Goal: Task Accomplishment & Management: Manage account settings

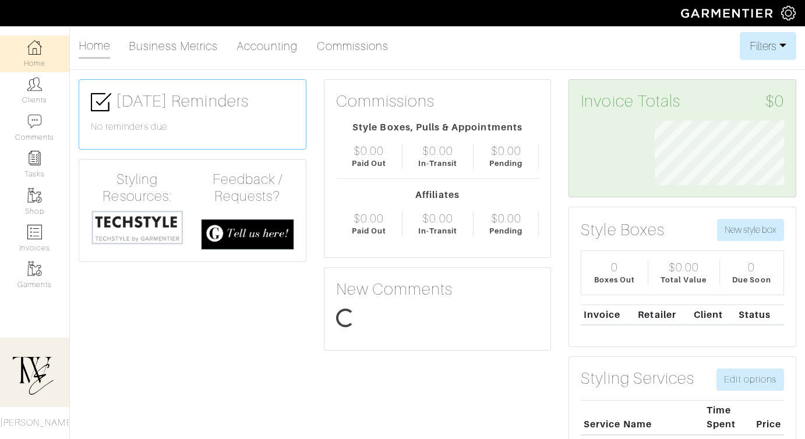
scroll to position [65, 147]
click at [40, 87] on img at bounding box center [34, 84] width 15 height 15
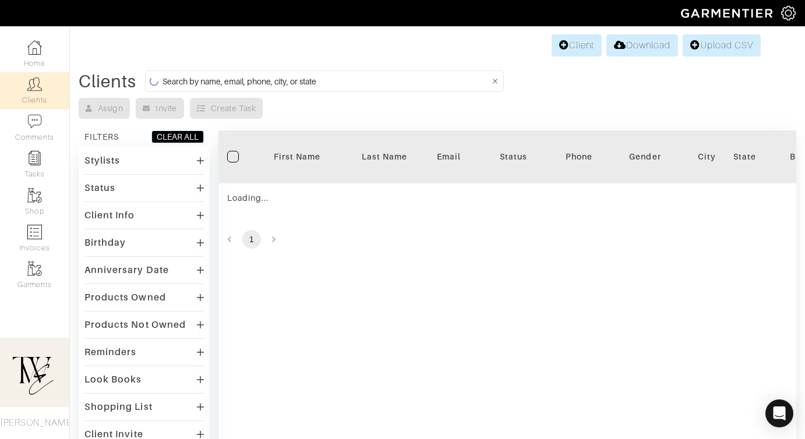
click at [295, 157] on div "First Name" at bounding box center [297, 157] width 70 height 12
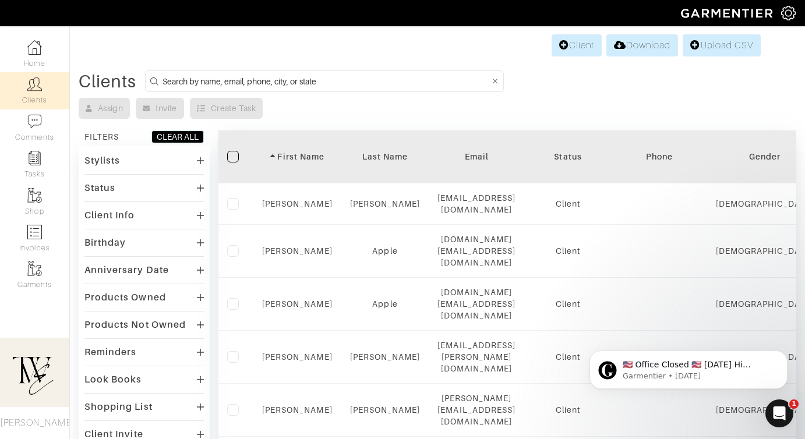
click at [298, 151] on div "First Name" at bounding box center [297, 157] width 70 height 12
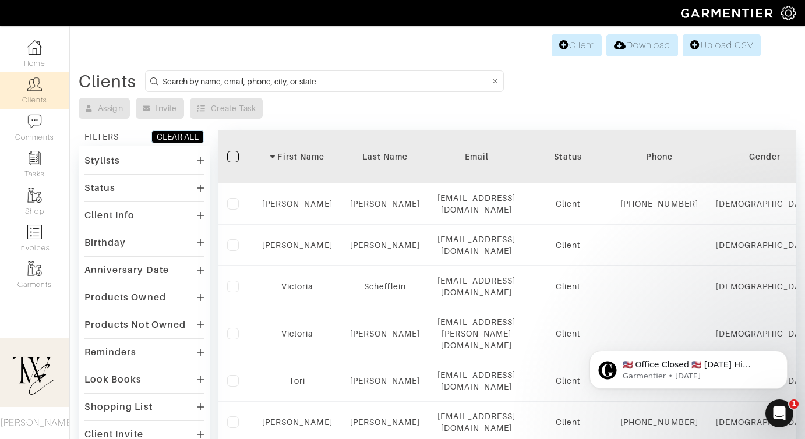
click at [298, 151] on div "First Name" at bounding box center [297, 157] width 70 height 12
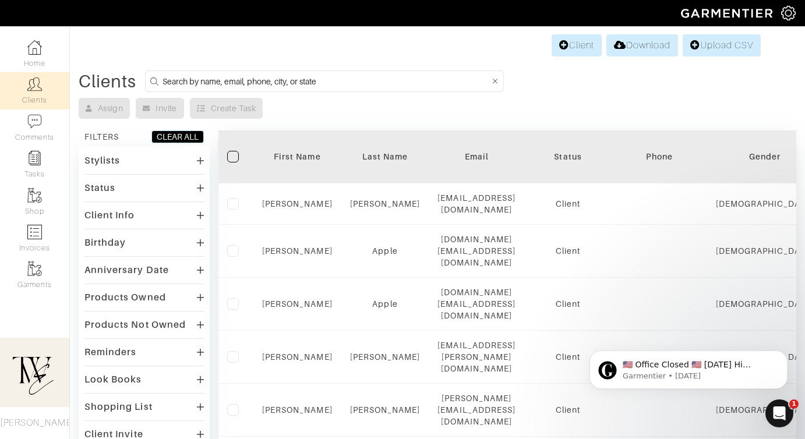
click at [283, 158] on div "First Name" at bounding box center [297, 157] width 70 height 12
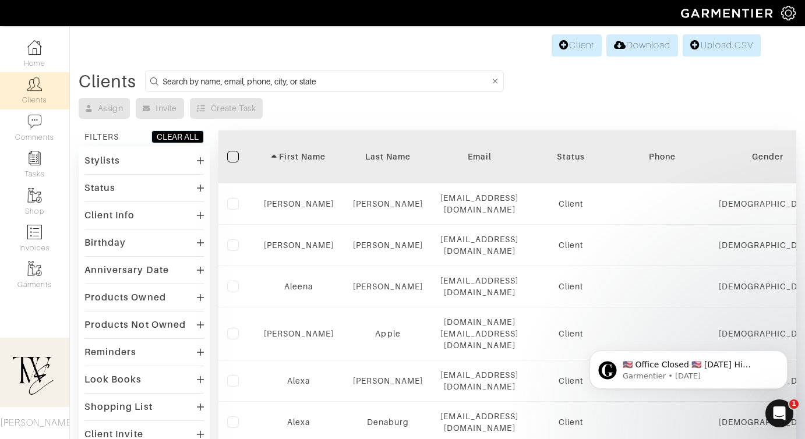
scroll to position [801, 0]
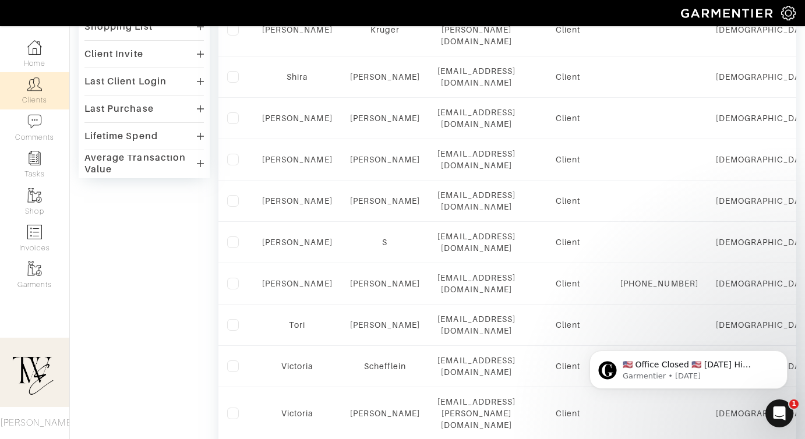
scroll to position [469, 0]
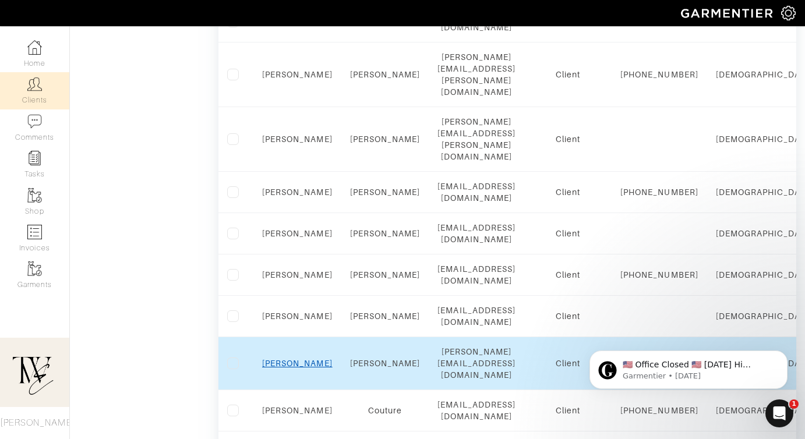
scroll to position [782, 0]
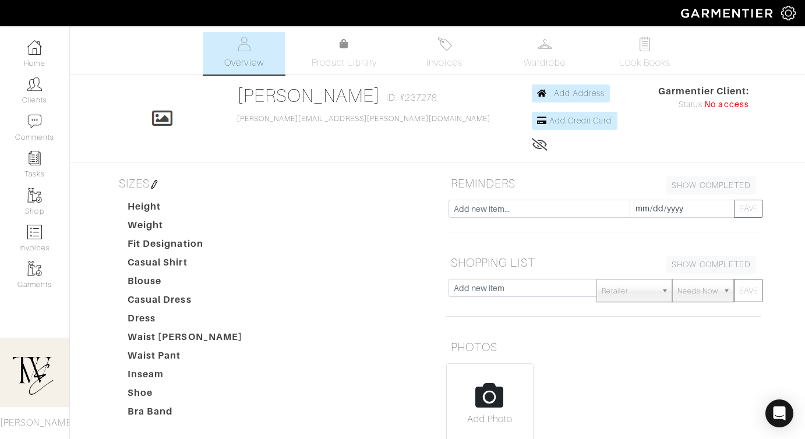
click at [456, 76] on div "Rhonda Martin Overview Overview Product Library Invoices Wardrobe Look Books Ov…" at bounding box center [402, 343] width 805 height 623
click at [442, 47] on img at bounding box center [445, 44] width 15 height 15
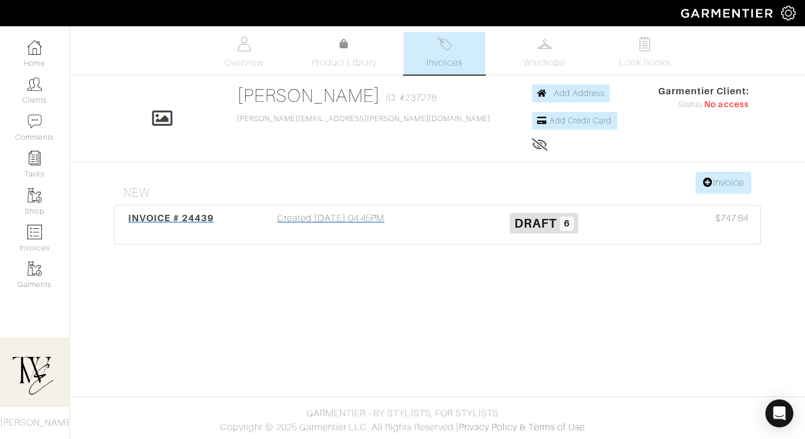
click at [177, 223] on span "INVOICE # 24439" at bounding box center [171, 218] width 86 height 11
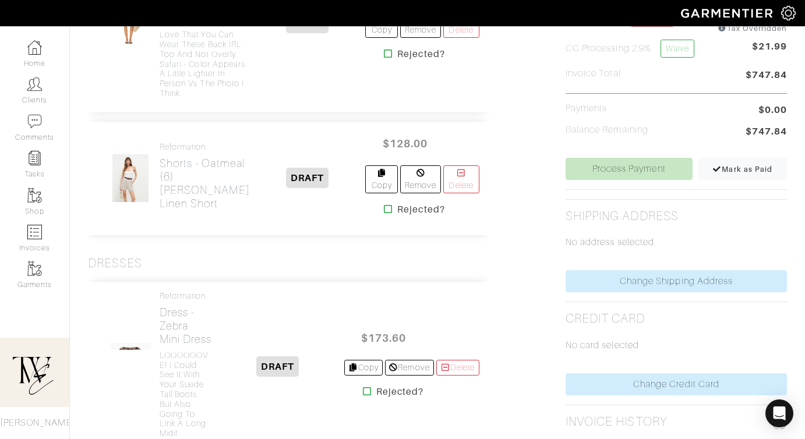
scroll to position [456, 0]
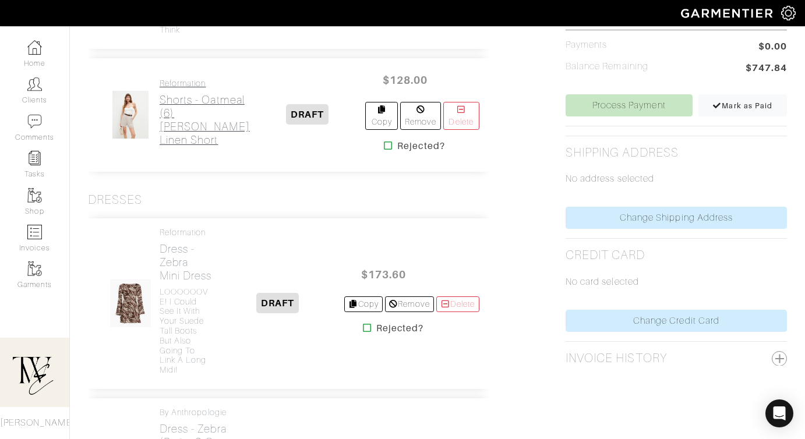
click at [189, 147] on h2 "Shorts - Oatmeal (6) Mason Linen Short" at bounding box center [205, 120] width 90 height 54
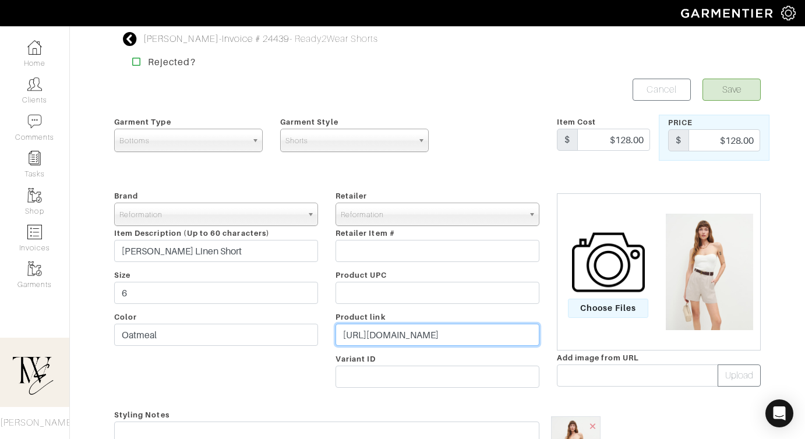
click at [386, 346] on input "https://go.shopmy.us/p-23942704" at bounding box center [438, 335] width 204 height 22
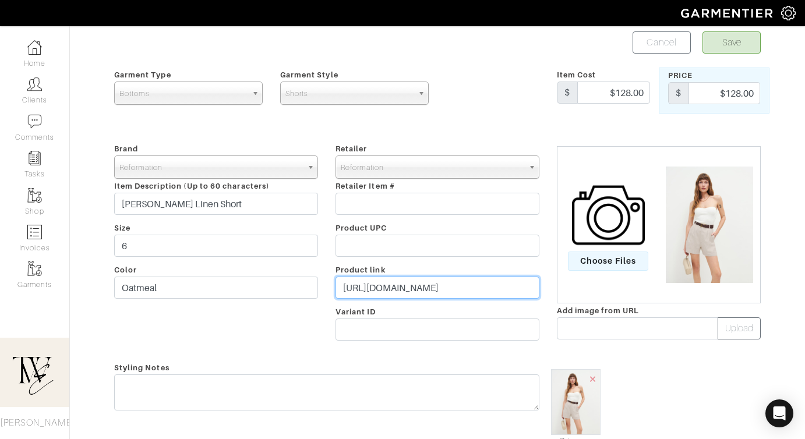
scroll to position [80, 0]
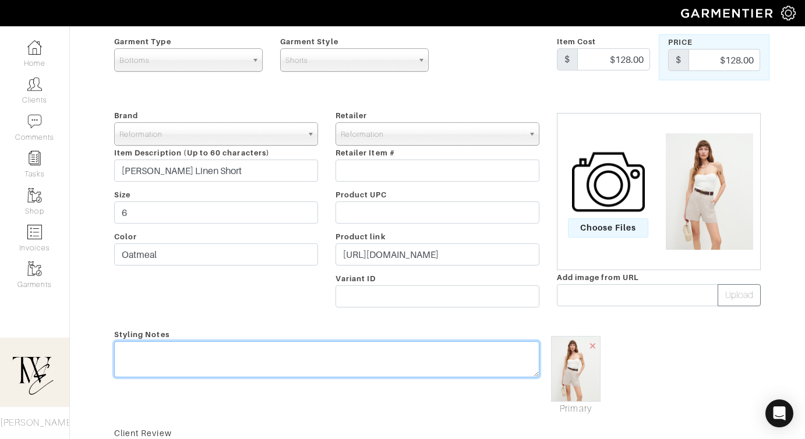
click at [216, 361] on textarea at bounding box center [326, 359] width 425 height 36
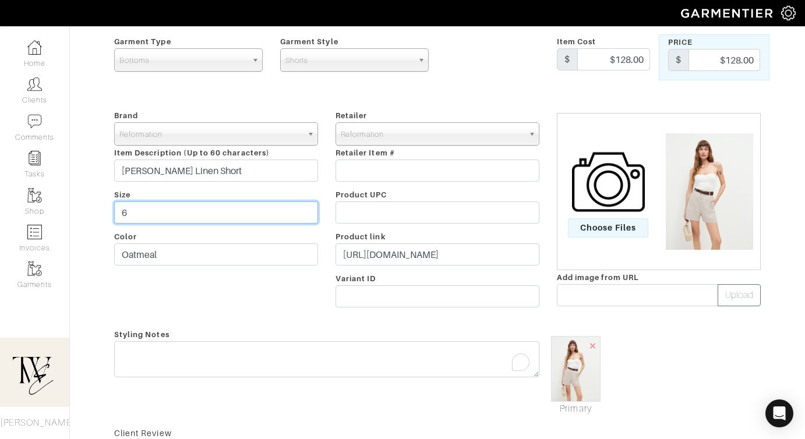
click at [119, 207] on input "6" at bounding box center [216, 213] width 204 height 22
type input "4 or 6"
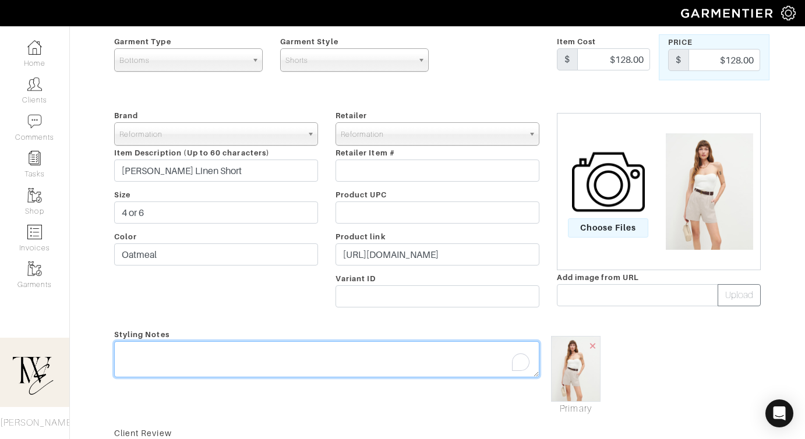
click at [158, 357] on textarea "To enrich screen reader interactions, please activate Accessibility in Grammarl…" at bounding box center [326, 359] width 425 height 36
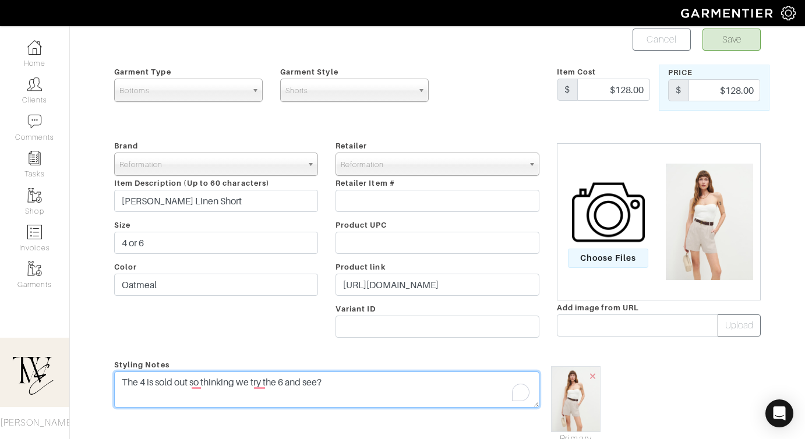
scroll to position [0, 0]
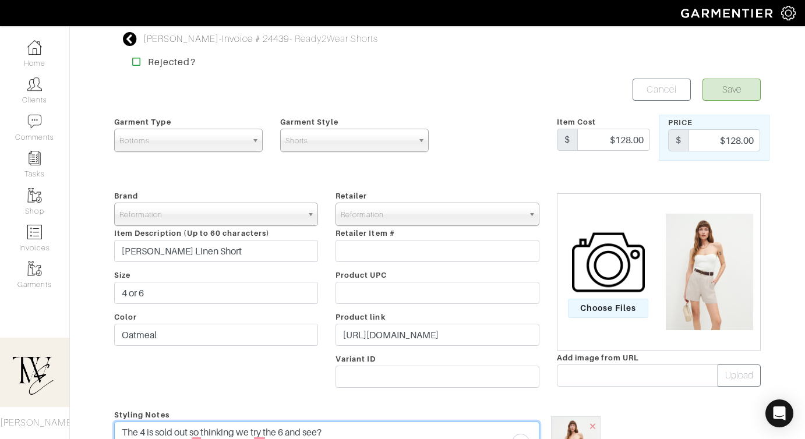
type textarea "The 4 is sold out so thinking we try the 6 and see?"
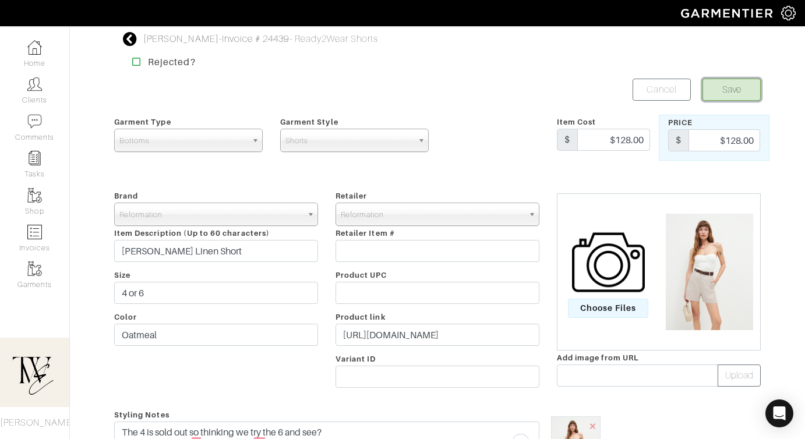
click at [740, 84] on button "Save" at bounding box center [732, 90] width 58 height 22
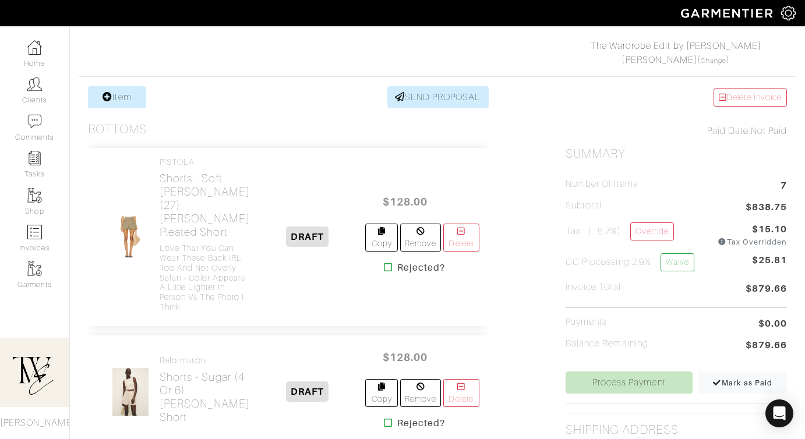
scroll to position [237, 0]
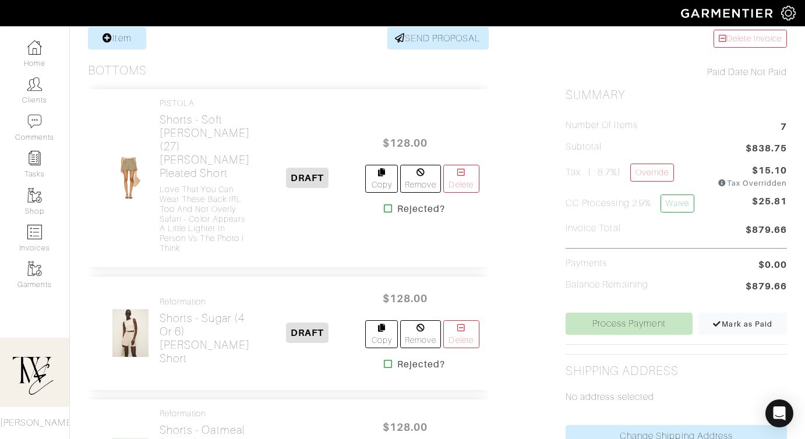
click at [384, 213] on icon at bounding box center [388, 208] width 9 height 9
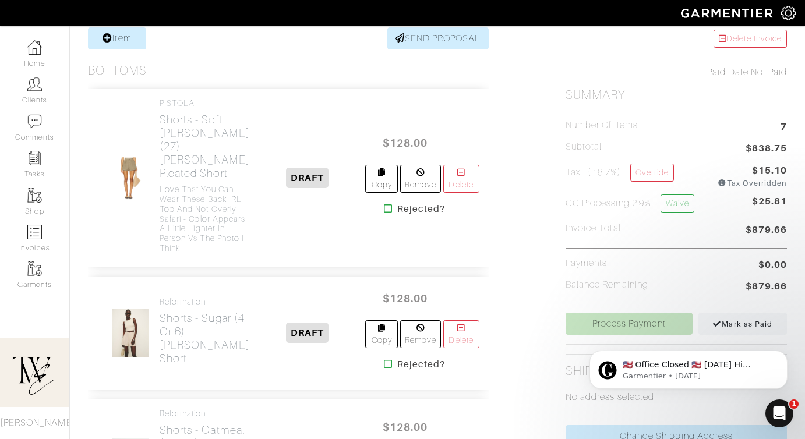
scroll to position [0, 0]
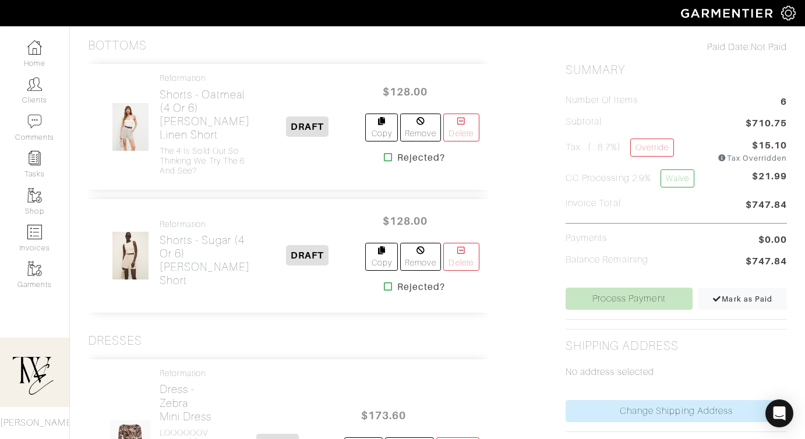
scroll to position [339, 0]
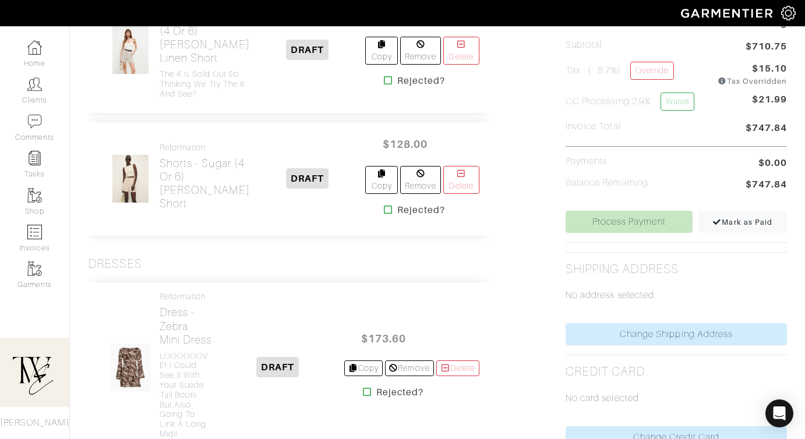
click at [384, 85] on icon at bounding box center [388, 80] width 9 height 9
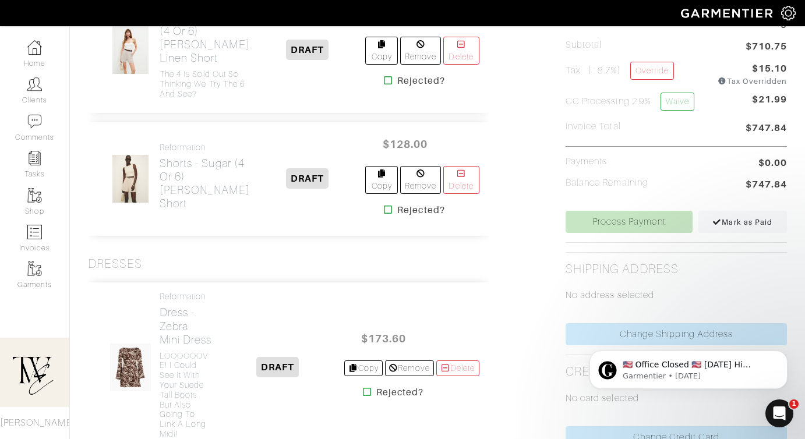
scroll to position [411, 0]
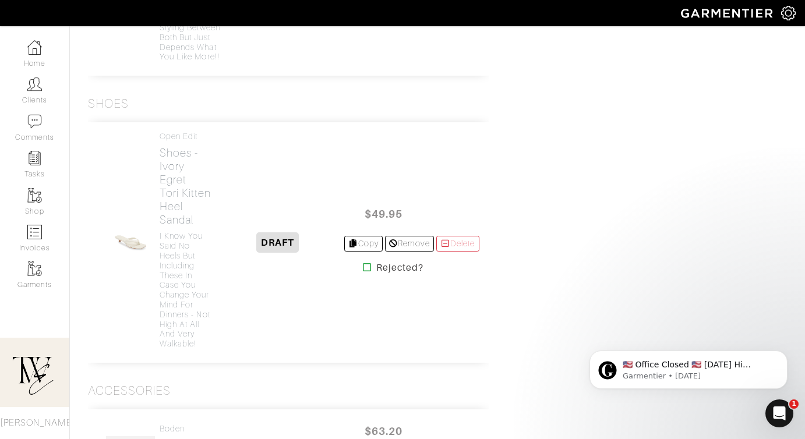
scroll to position [757, 0]
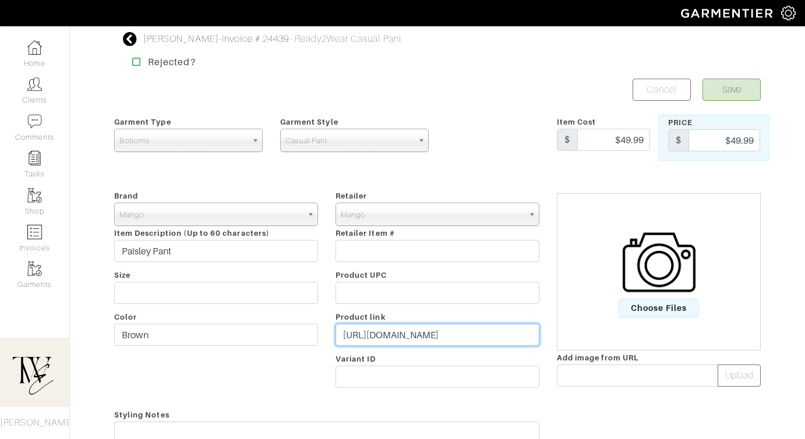
click at [402, 327] on input "https://shop.mango.com/us/en/p/women/pants/wideleg/paisley-print-wide-leg-pants…" at bounding box center [438, 335] width 204 height 22
paste input "go.shopmy.us/p-24307028"
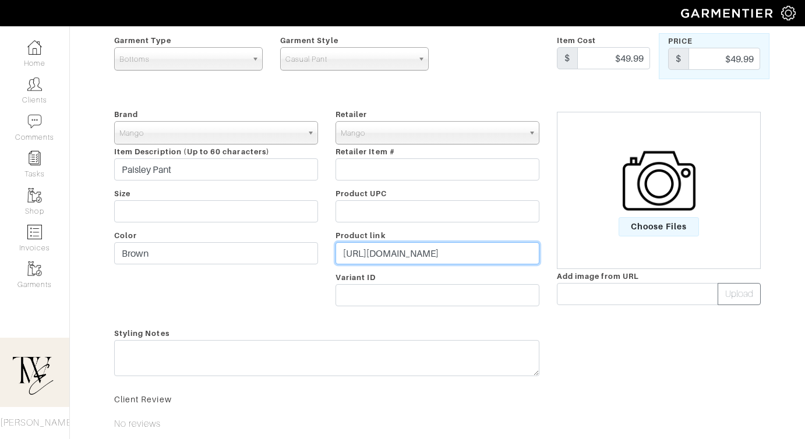
type input "https://go.shopmy.us/p-24307028"
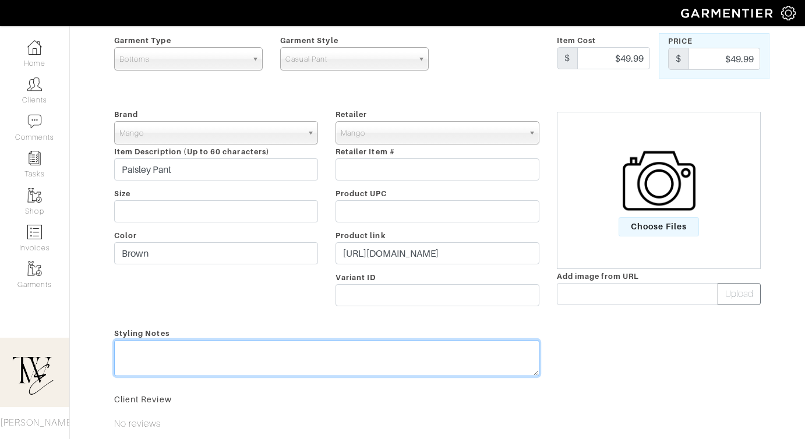
click at [373, 357] on textarea at bounding box center [326, 358] width 425 height 36
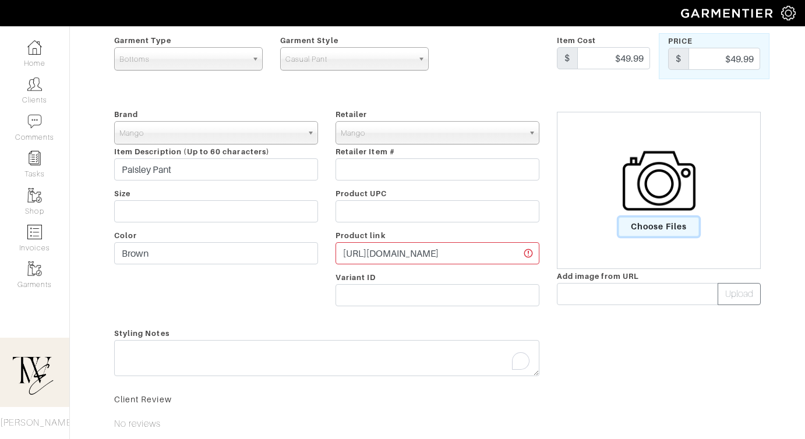
click at [651, 231] on span "Choose Files" at bounding box center [659, 226] width 81 height 19
click at [0, 0] on input "Choose Files" at bounding box center [0, 0] width 0 height 0
click at [647, 218] on span "Choose Files" at bounding box center [659, 226] width 81 height 19
click at [0, 0] on input "Choose Files" at bounding box center [0, 0] width 0 height 0
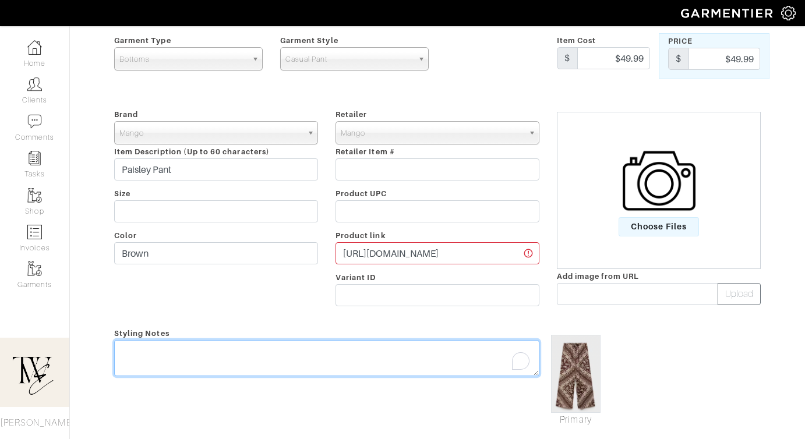
click at [348, 371] on textarea "To enrich screen reader interactions, please activate Accessibility in Grammarl…" at bounding box center [326, 358] width 425 height 36
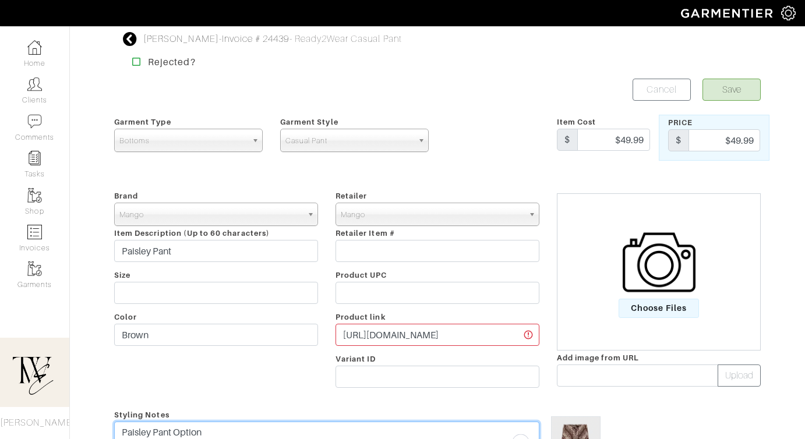
type textarea "Paisley Pant Option"
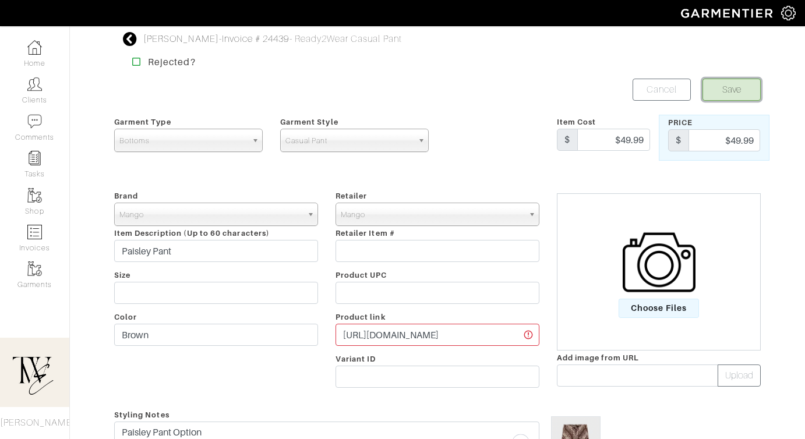
click at [722, 89] on button "Save" at bounding box center [732, 90] width 58 height 22
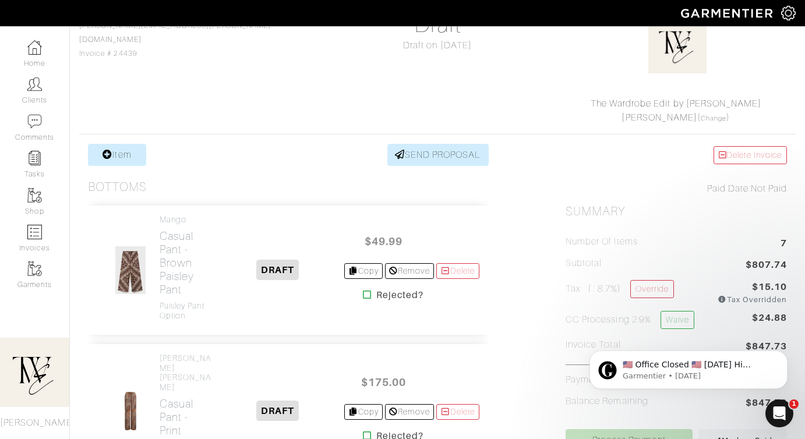
scroll to position [184, 0]
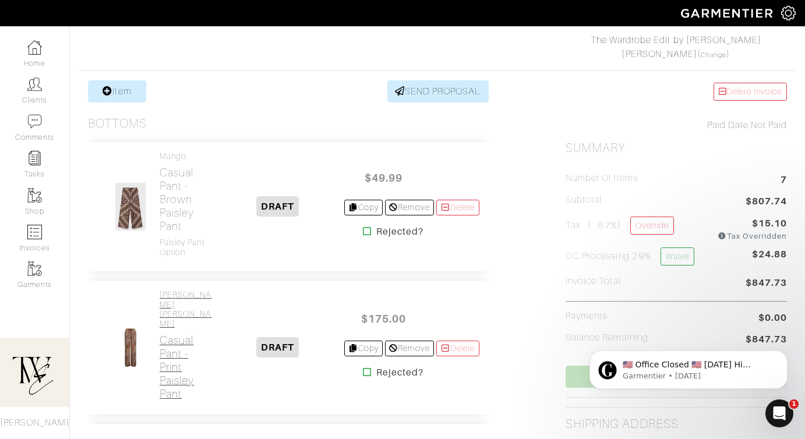
click at [188, 358] on h2 "Casual Pant - Print Paisley Pant" at bounding box center [186, 367] width 52 height 67
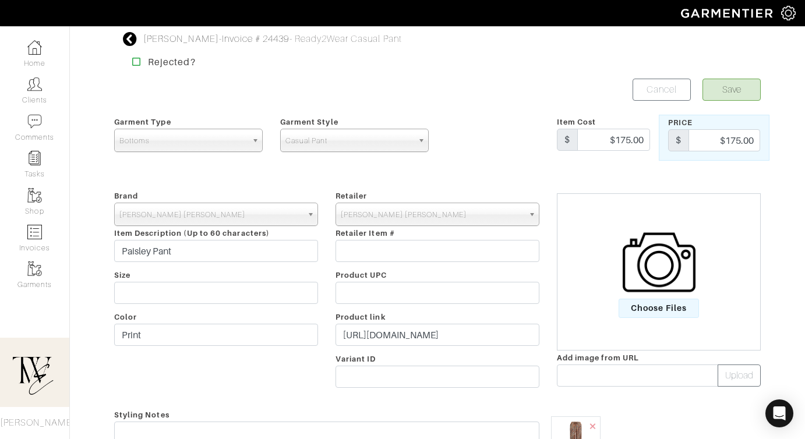
scroll to position [107, 0]
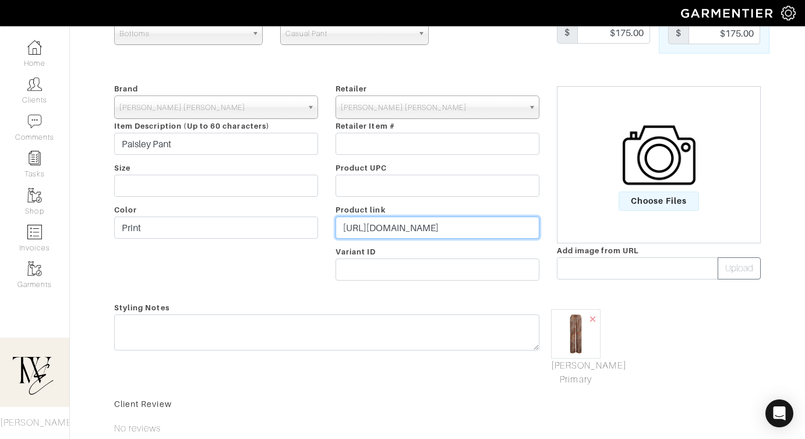
click at [425, 223] on input "https://www.ralphlauren.com/women-clothing-pants/paisley-crepe-wide-leg-pant/10…" at bounding box center [438, 228] width 204 height 22
paste input "go.shopmy.us/p-24307230"
type input "https://go.shopmy.us/p-24307230"
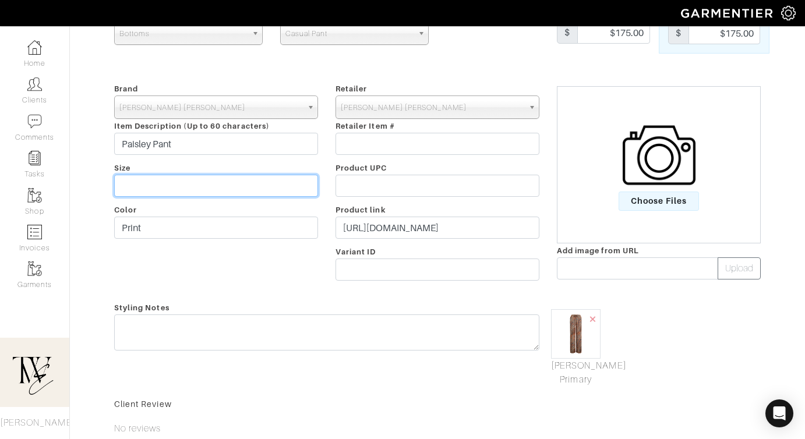
click at [272, 188] on input "text" at bounding box center [216, 186] width 204 height 22
type input "Petite"
click at [151, 356] on div "Styling Notes" at bounding box center [326, 344] width 443 height 86
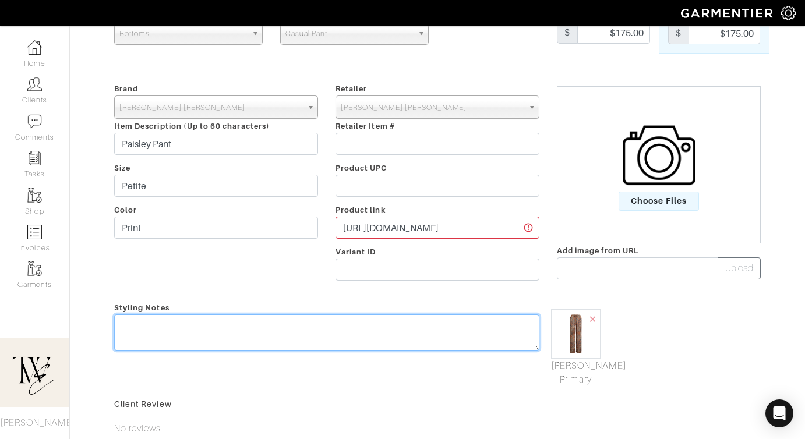
click at [141, 340] on textarea at bounding box center [326, 333] width 425 height 36
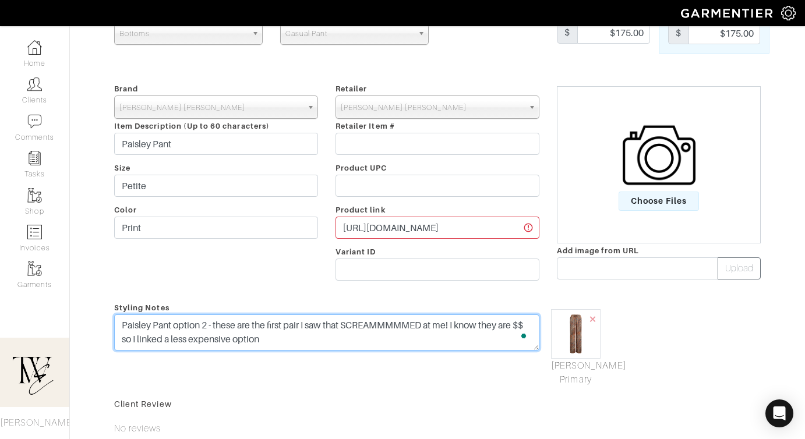
scroll to position [0, 0]
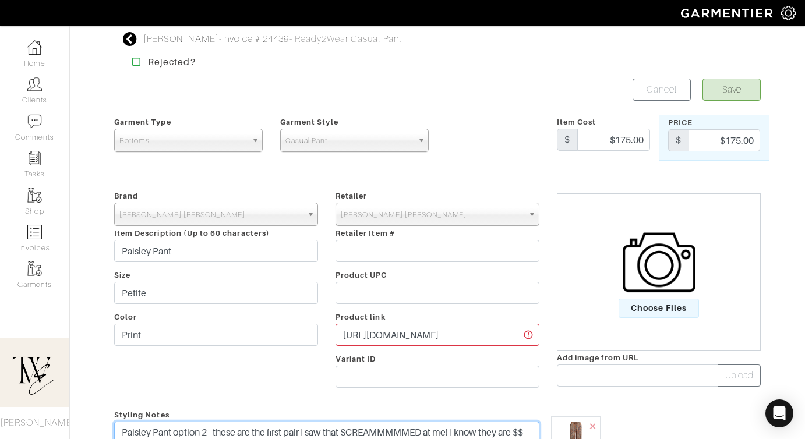
type textarea "Paisley Pant option 2 - these are the first pair I saw that SCREAMMMMMED at me!…"
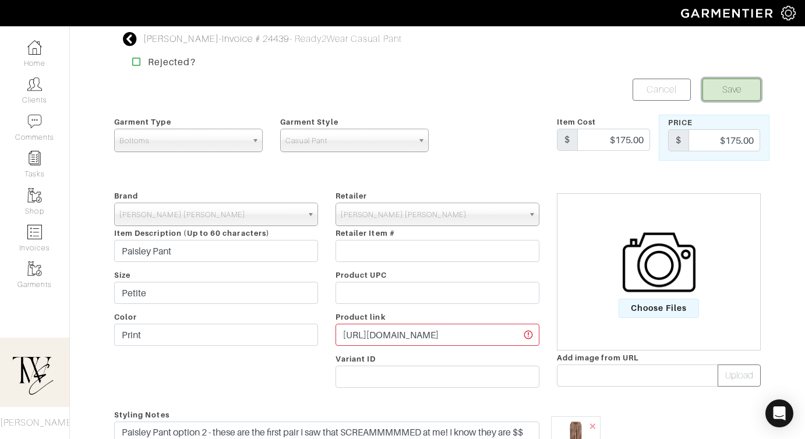
click at [740, 84] on button "Save" at bounding box center [732, 90] width 58 height 22
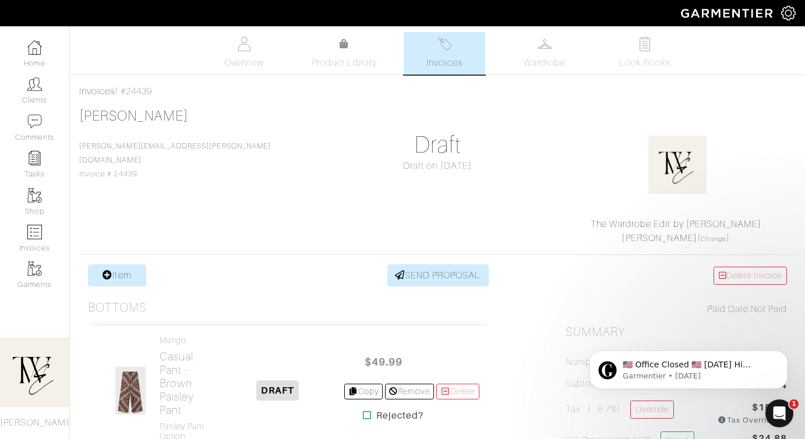
scroll to position [200, 0]
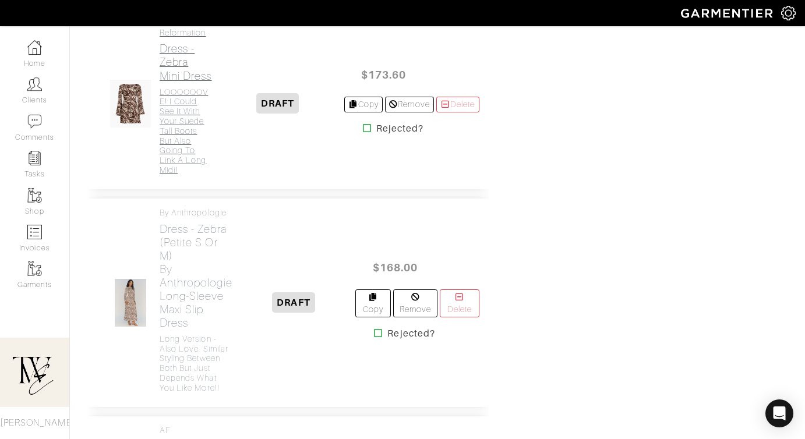
scroll to position [1143, 0]
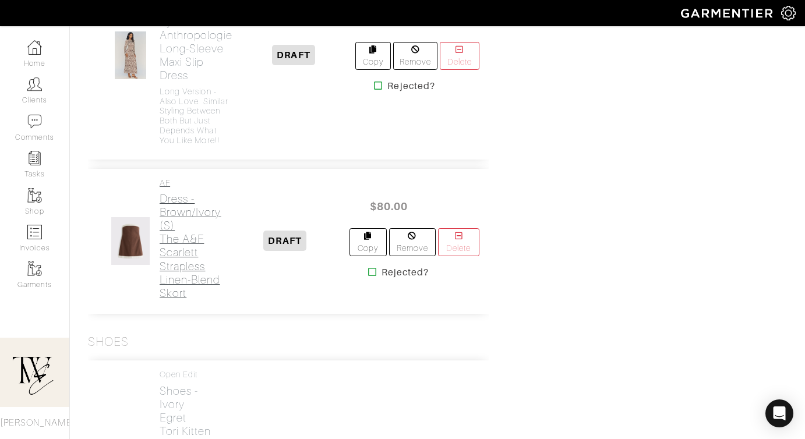
click at [185, 245] on h2 "Dress - Brown/Ivory (S) The A&F Scarlett Strapless Linen-Blend Skort" at bounding box center [191, 245] width 62 height 107
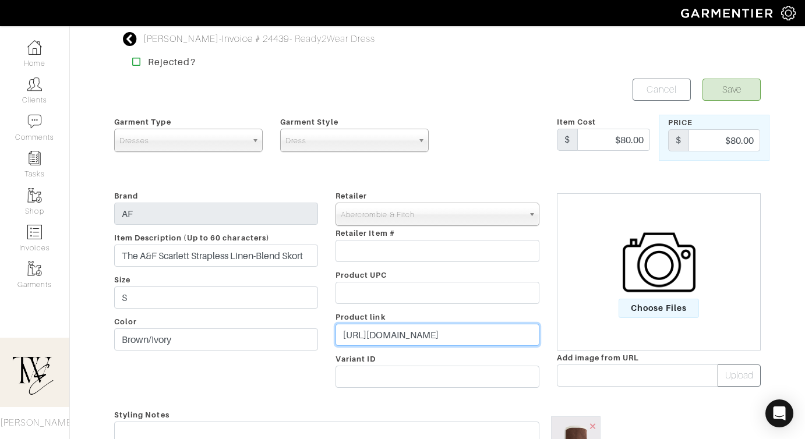
click at [389, 341] on input "[URL][DOMAIN_NAME]" at bounding box center [438, 335] width 204 height 22
click at [389, 341] on input "https://www.abercrombie.com/shop/us/p/the-a-and-f-scarlett-strapless-linen-blen…" at bounding box center [438, 335] width 204 height 22
paste input "go.shopmy.us/p-24307558"
type input "https://go.shopmy.us/p-24307558"
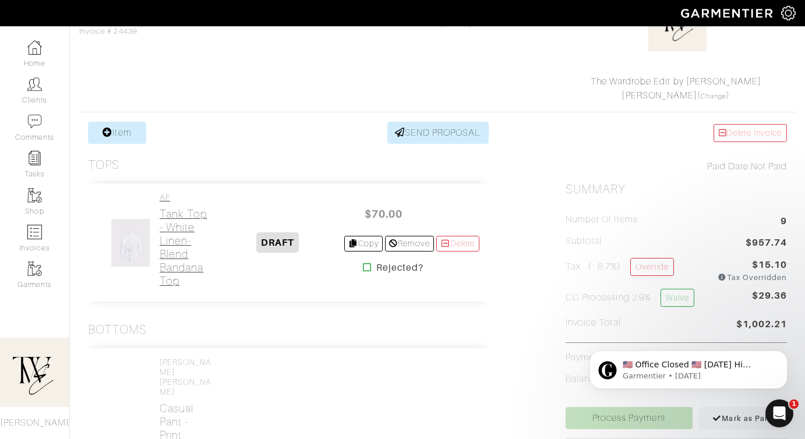
click at [185, 232] on h2 "Tank Top - White Linen-Blend Bandana Top" at bounding box center [186, 247] width 52 height 80
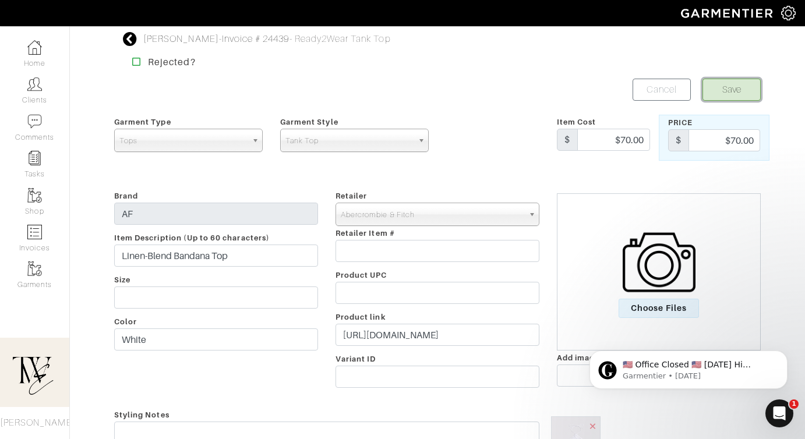
click at [724, 86] on button "Save" at bounding box center [732, 90] width 58 height 22
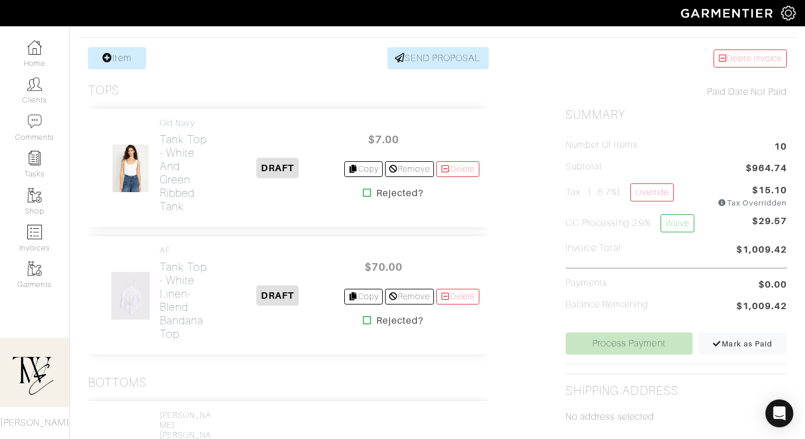
scroll to position [217, 0]
click at [170, 227] on div "Old Navy Tank Top - White and Green Ribbed Tank DRAFT $7.00 Copy Remove Delete …" at bounding box center [288, 168] width 401 height 118
click at [170, 208] on h2 "Tank Top - White and Green Ribbed Tank" at bounding box center [186, 173] width 52 height 80
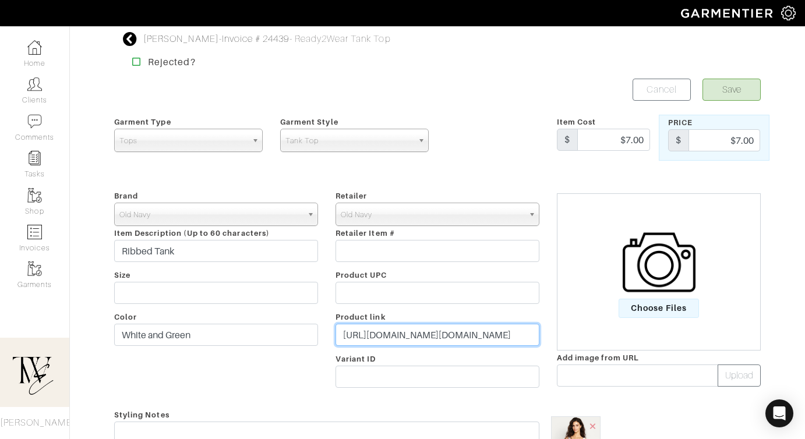
click at [392, 341] on input "https://oldnavy.gap.com/browse/product.do?pid=619927002&rrec=true&mlink=5050,12…" at bounding box center [438, 335] width 204 height 22
paste input "go.shopmy.us/p-24308211"
type input "https://go.shopmy.us/p-24308211"
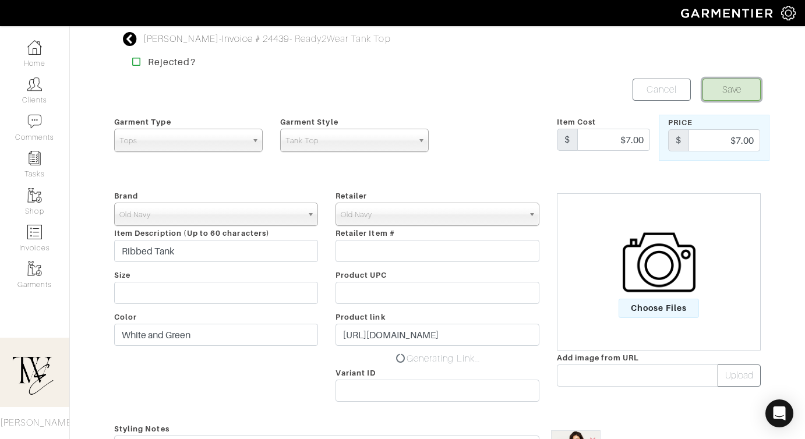
click at [727, 83] on button "Save" at bounding box center [732, 90] width 58 height 22
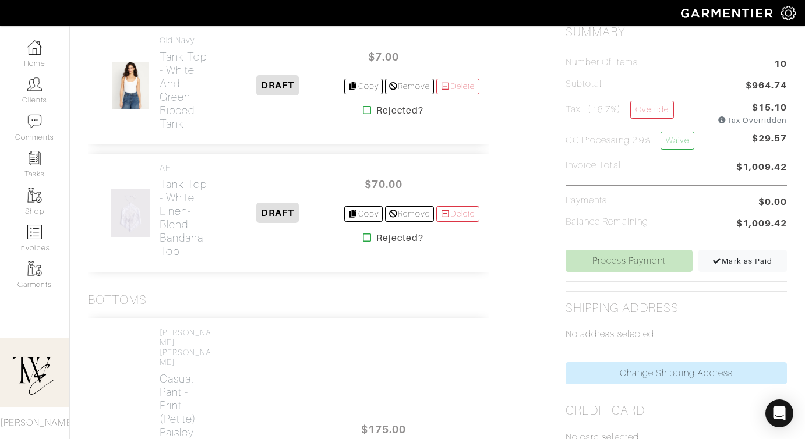
scroll to position [320, 0]
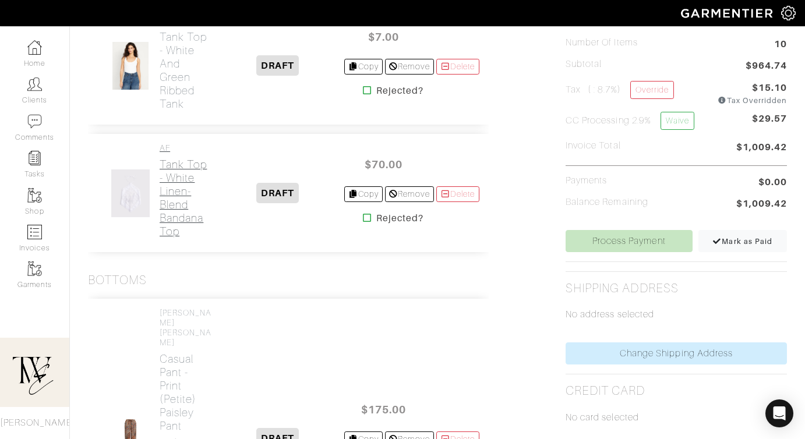
click at [182, 197] on h2 "Tank Top - White Linen-Blend Bandana Top" at bounding box center [186, 198] width 52 height 80
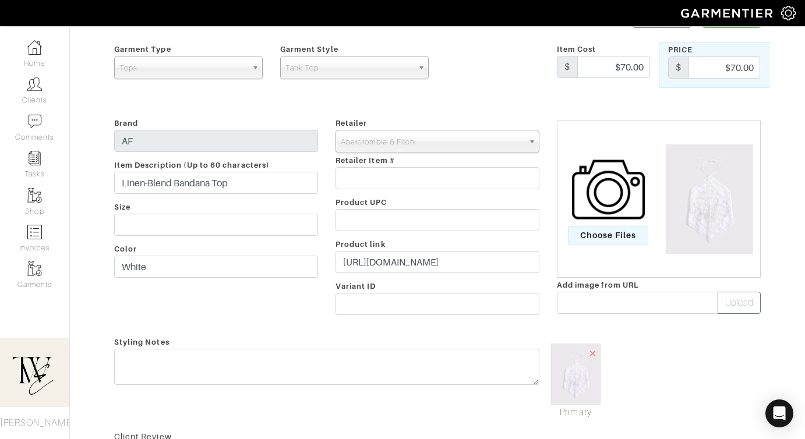
scroll to position [109, 0]
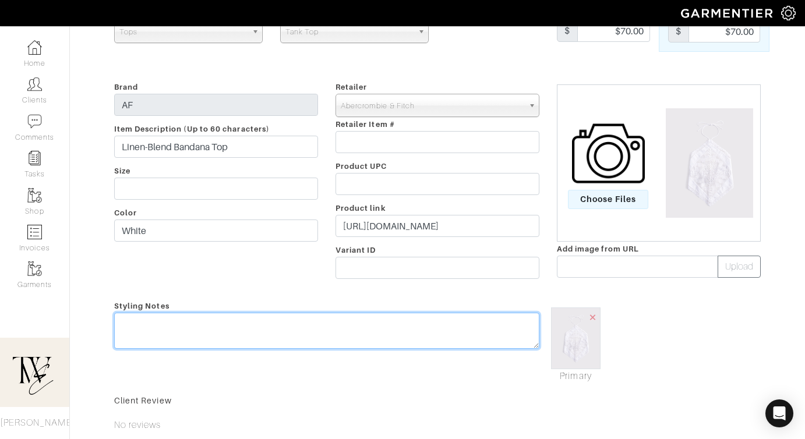
click at [281, 340] on textarea at bounding box center [326, 331] width 425 height 36
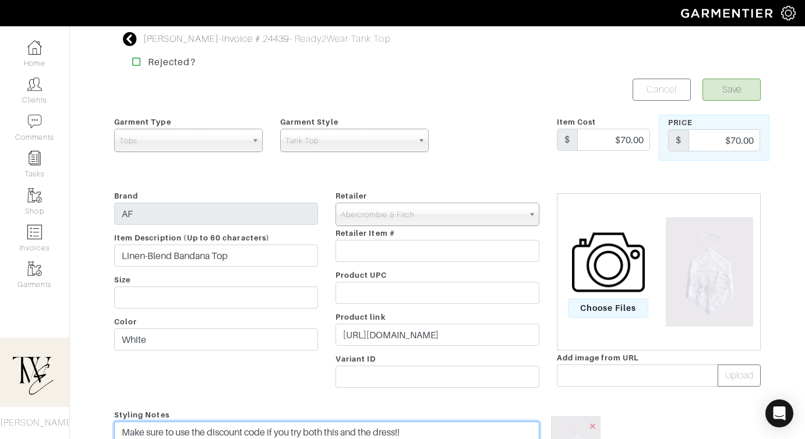
type textarea "Make sure to use the discount code if you try both this and the dress!!"
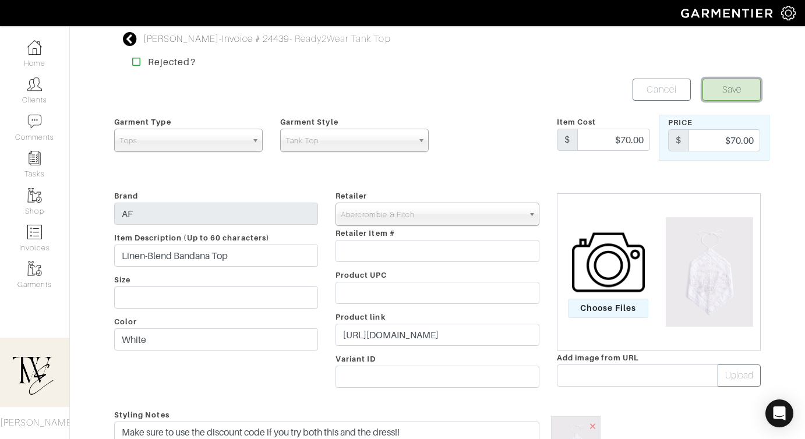
click at [715, 98] on button "Save" at bounding box center [732, 90] width 58 height 22
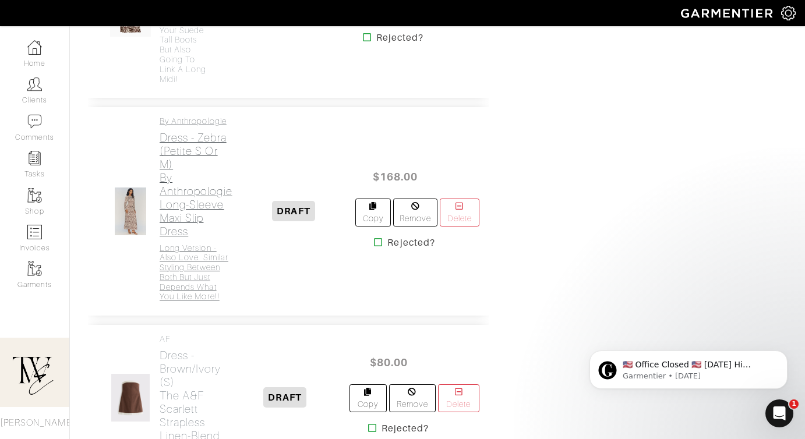
scroll to position [1489, 0]
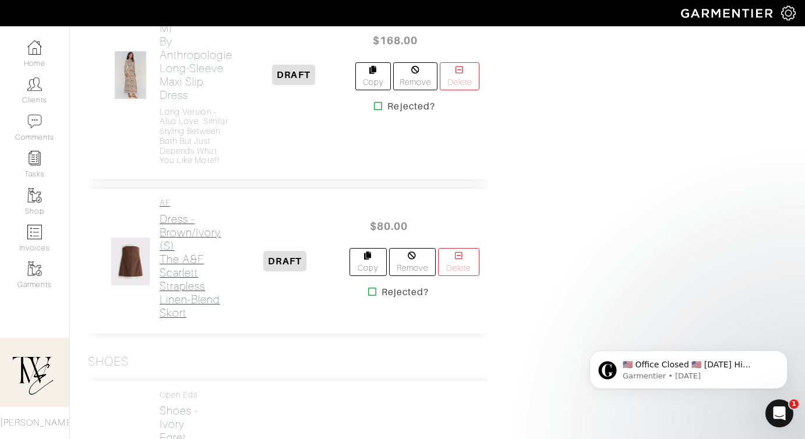
click at [186, 313] on h2 "Dress - Brown/Ivory (S) The A&F Scarlett Strapless Linen-Blend Skort" at bounding box center [191, 266] width 62 height 107
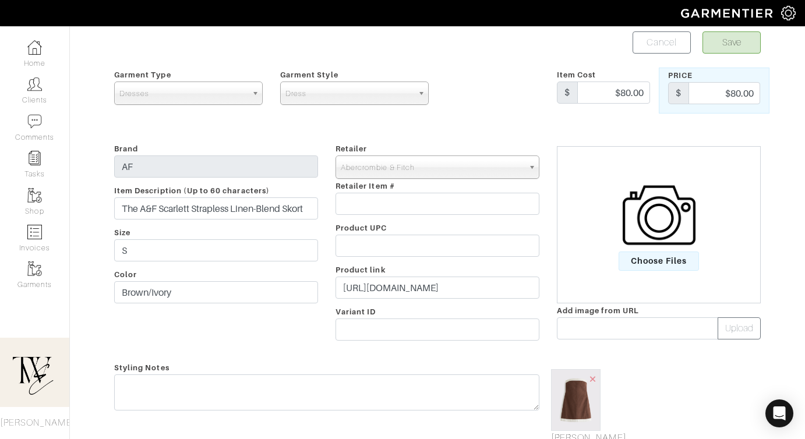
scroll to position [137, 0]
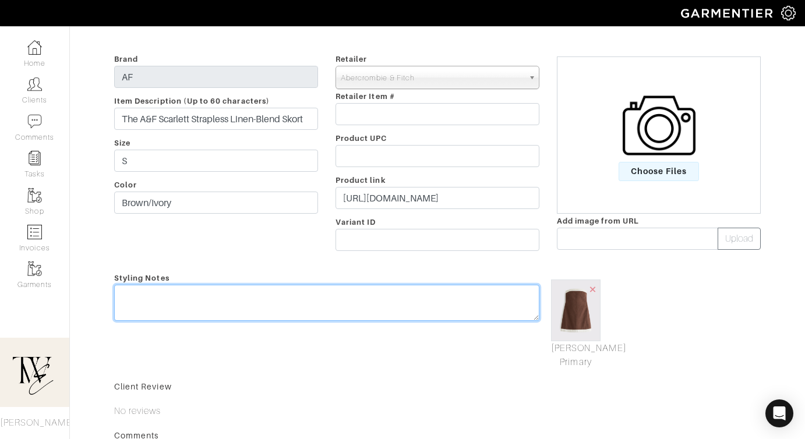
click at [326, 303] on textarea at bounding box center [326, 303] width 425 height 36
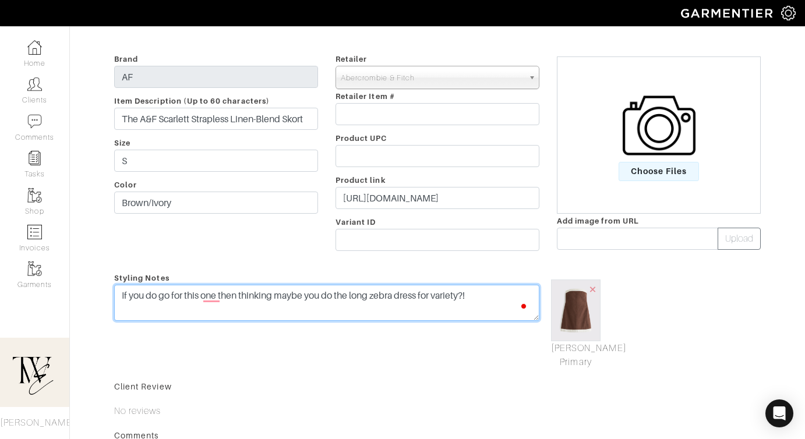
type textarea "If you do go for this one then thinking maybe you do the long zebra dress for v…"
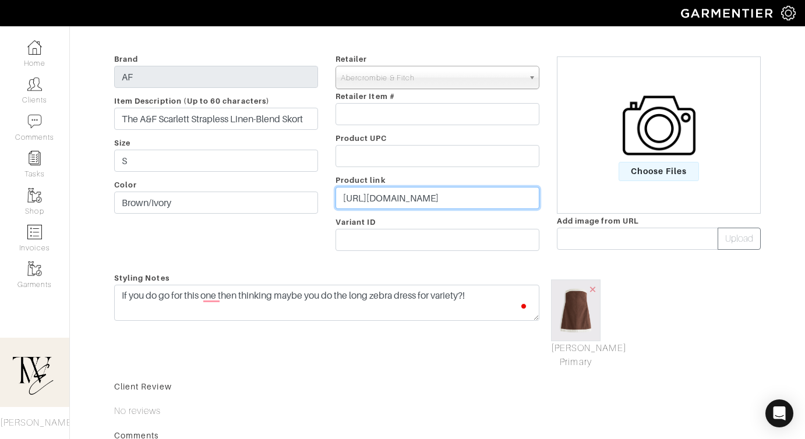
click at [375, 195] on input "https://www.abercrombie.com/shop/us/p/the-a-and-f-scarlett-strapless-linen-blen…" at bounding box center [438, 198] width 204 height 22
paste input "go.shopmy.us/p-24308336"
type input "https://go.shopmy.us/p-24308336"
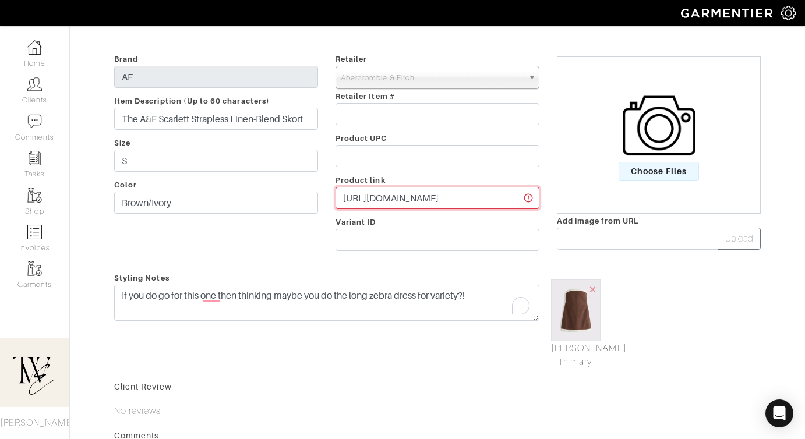
scroll to position [0, 0]
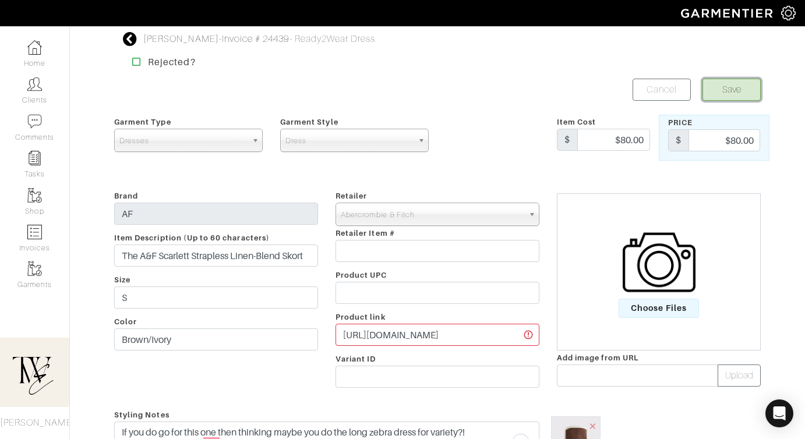
click at [745, 88] on button "Save" at bounding box center [732, 90] width 58 height 22
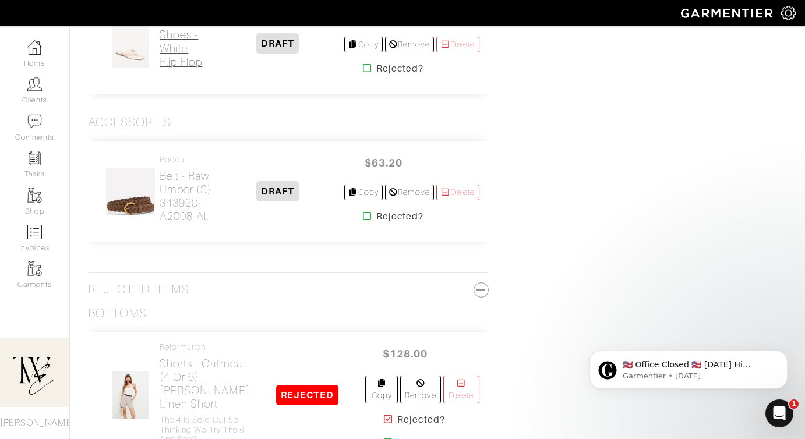
click at [184, 68] on h2 "Shoes - White Flip Flop" at bounding box center [186, 48] width 52 height 40
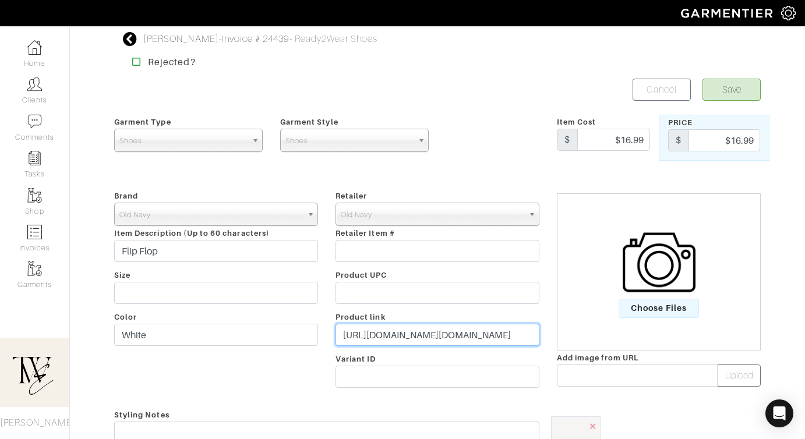
click at [445, 334] on input "https://oldnavy.gap.com/browse/product.do?pid=766739012&vid=1&pcid=55147&cid=55…" at bounding box center [438, 335] width 204 height 22
paste input "go.shopmy.us/p-24308336"
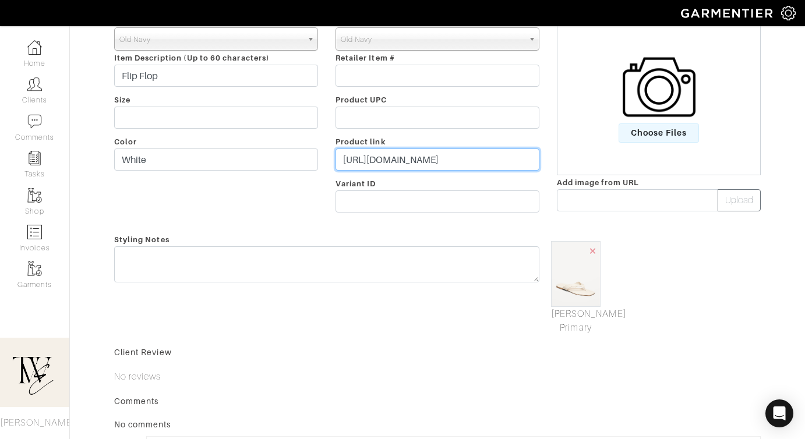
type input "https://go.shopmy.us/p-24308336"
click at [411, 292] on div "Styling Notes" at bounding box center [326, 283] width 443 height 103
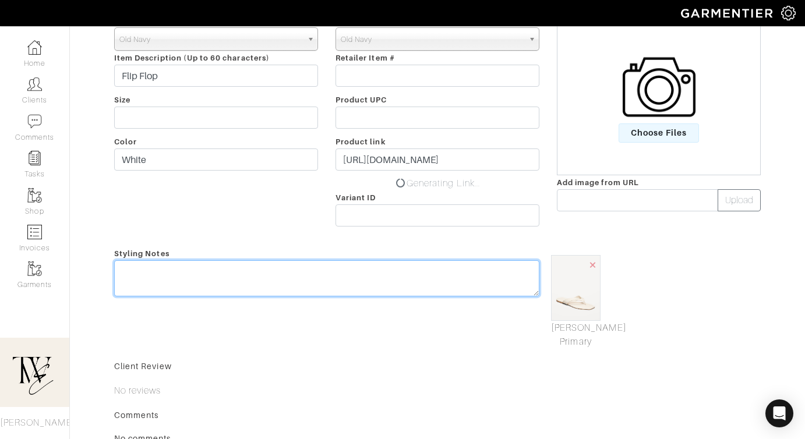
click at [401, 283] on textarea at bounding box center [326, 278] width 425 height 36
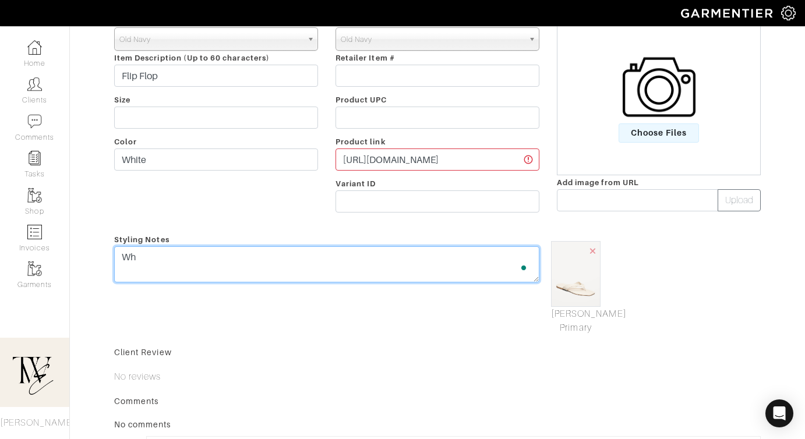
type textarea "W"
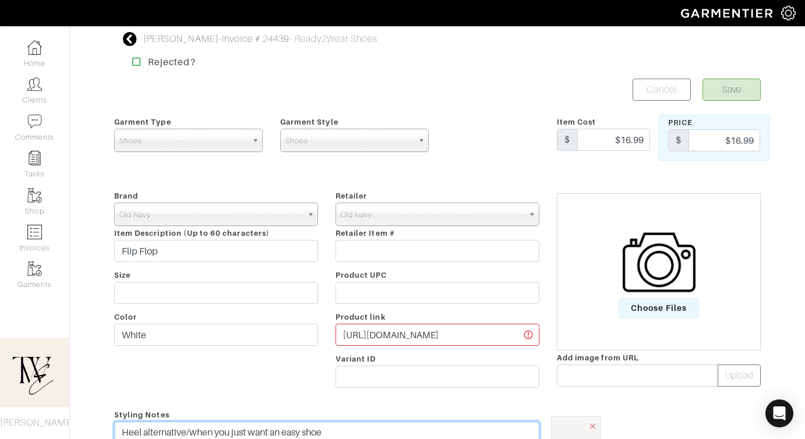
type textarea "Heel alternative/when you just want an easy shoe"
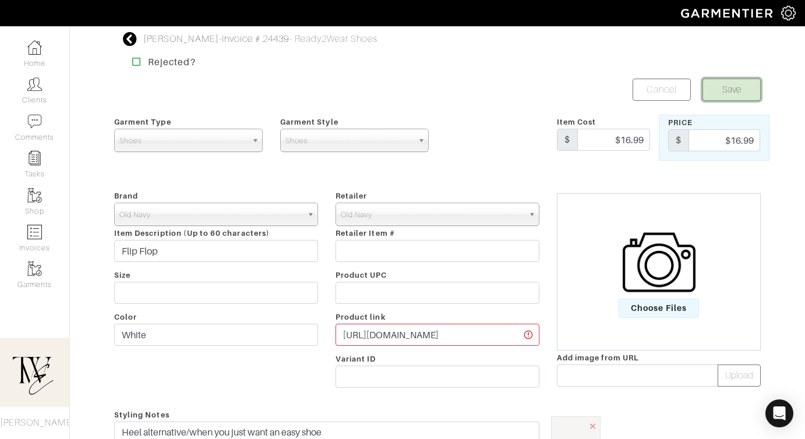
click at [727, 85] on button "Save" at bounding box center [732, 90] width 58 height 22
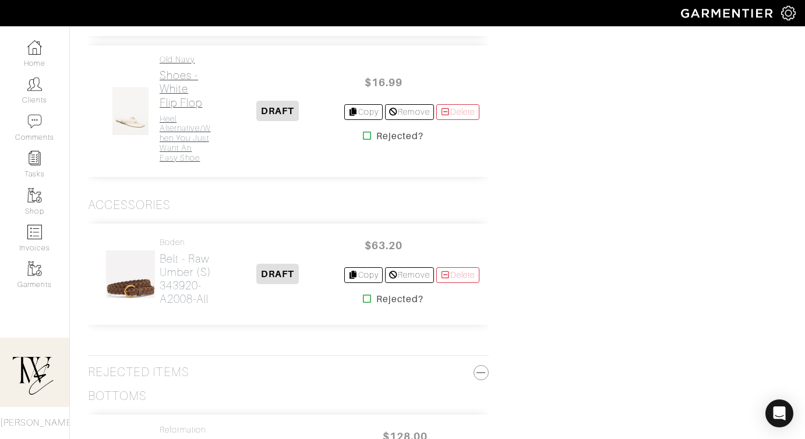
scroll to position [2170, 0]
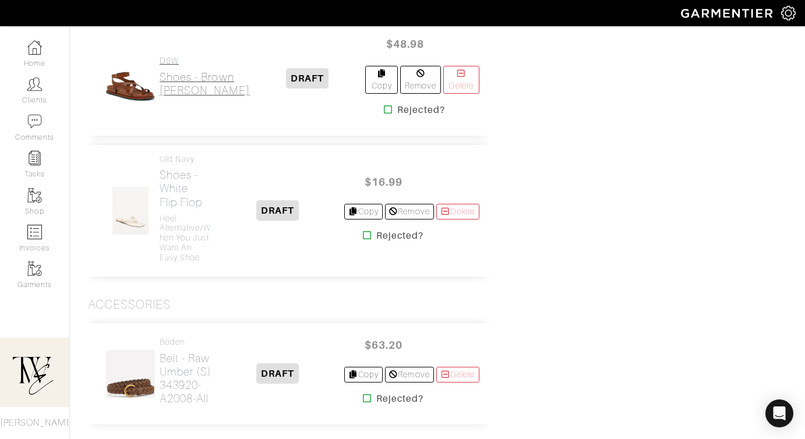
click at [180, 97] on h2 "Shoes - Brown Zendra Sandal" at bounding box center [205, 83] width 90 height 27
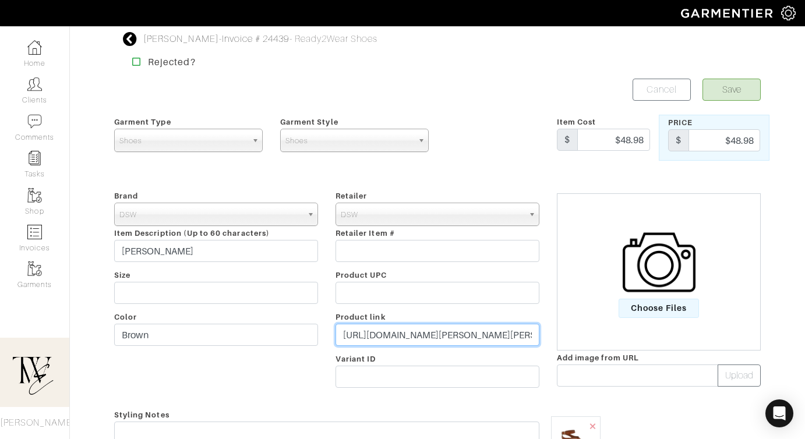
click at [414, 337] on input "https://www.dsw.com/product/steve-madden-zendra-sandal/593355?activeColor=203&c…" at bounding box center [438, 335] width 204 height 22
paste input "go.shopmy.us/p-24308600"
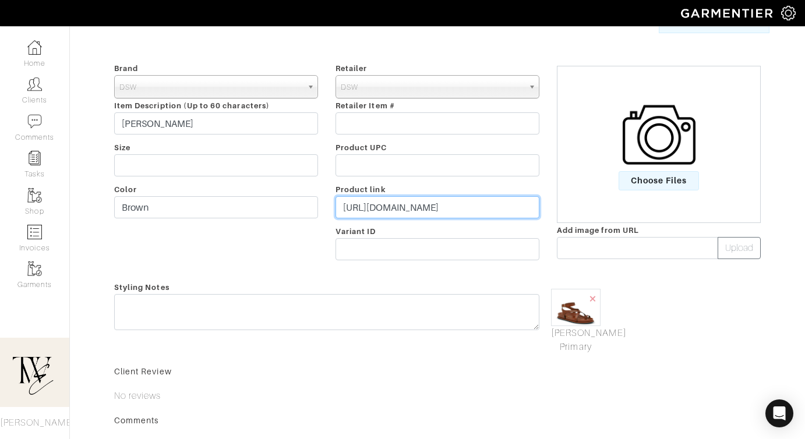
scroll to position [153, 0]
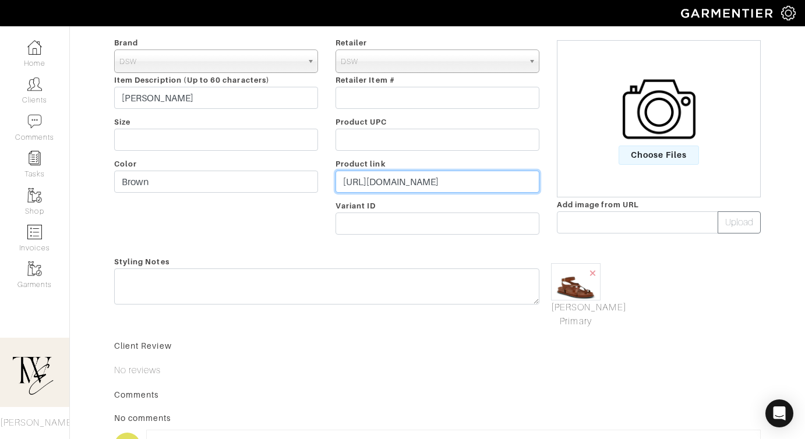
type input "https://go.shopmy.us/p-24308600"
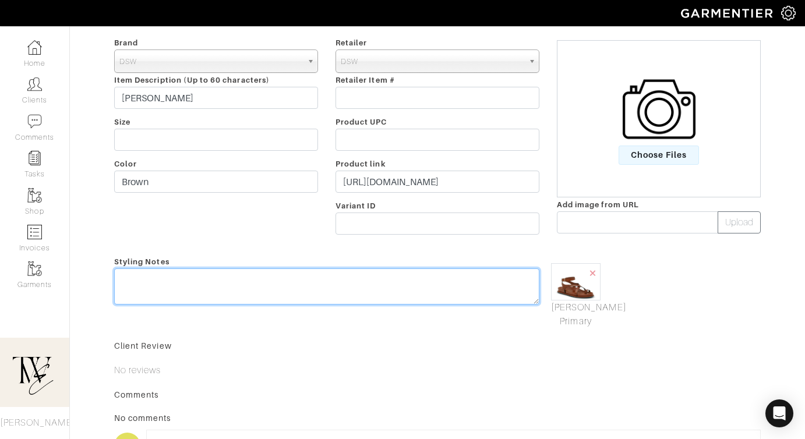
click at [410, 299] on textarea at bounding box center [326, 287] width 425 height 36
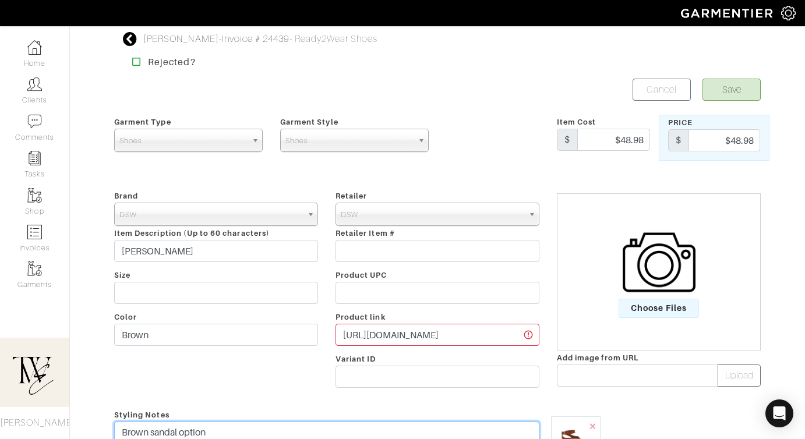
type textarea "Brown sandal option"
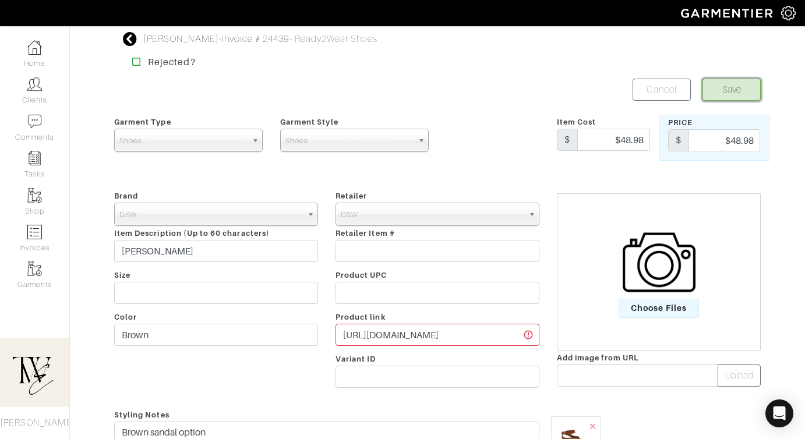
click at [732, 84] on button "Save" at bounding box center [732, 90] width 58 height 22
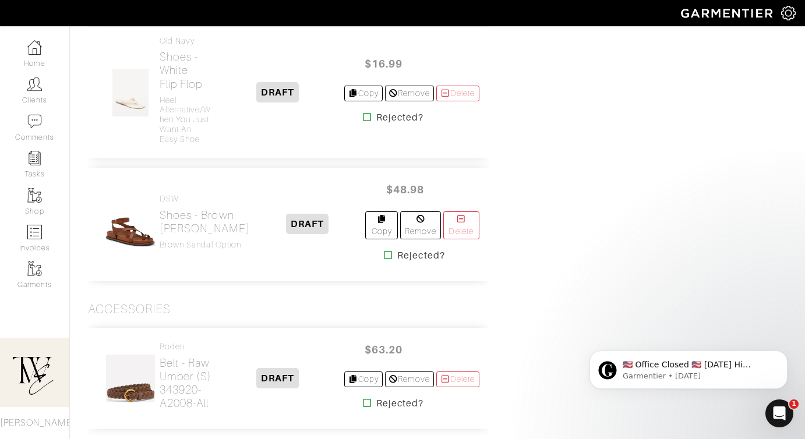
scroll to position [2280, 0]
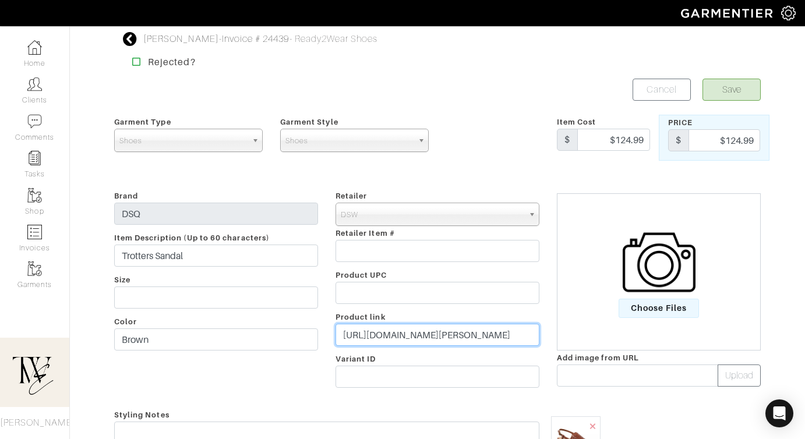
click at [470, 340] on input "[URL][DOMAIN_NAME][PERSON_NAME]" at bounding box center [438, 335] width 204 height 22
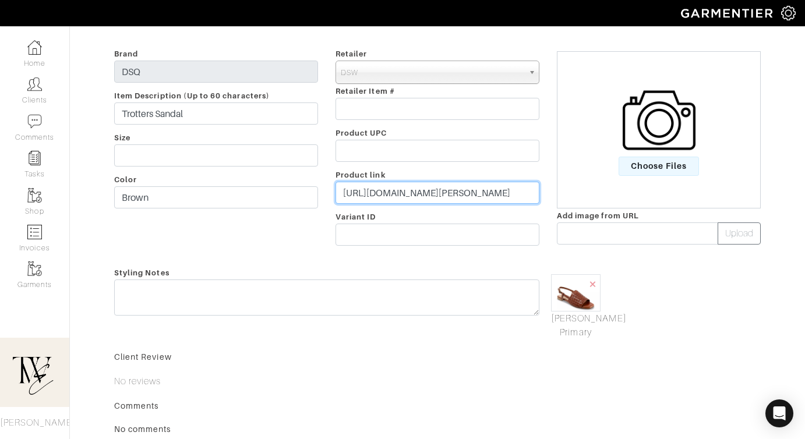
scroll to position [171, 0]
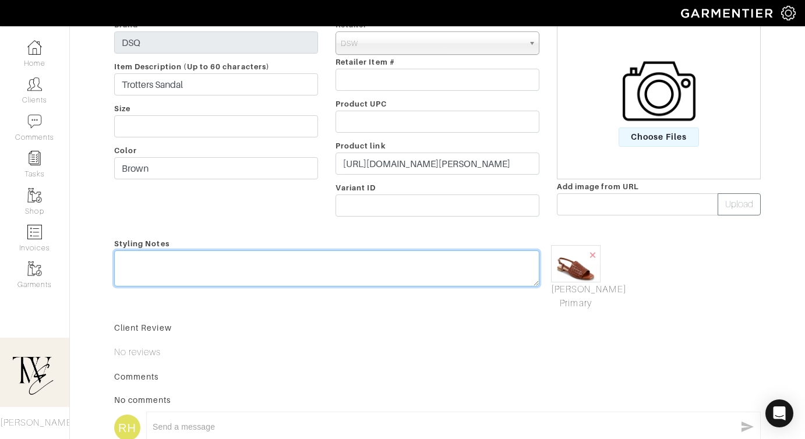
click at [466, 273] on textarea at bounding box center [326, 269] width 425 height 36
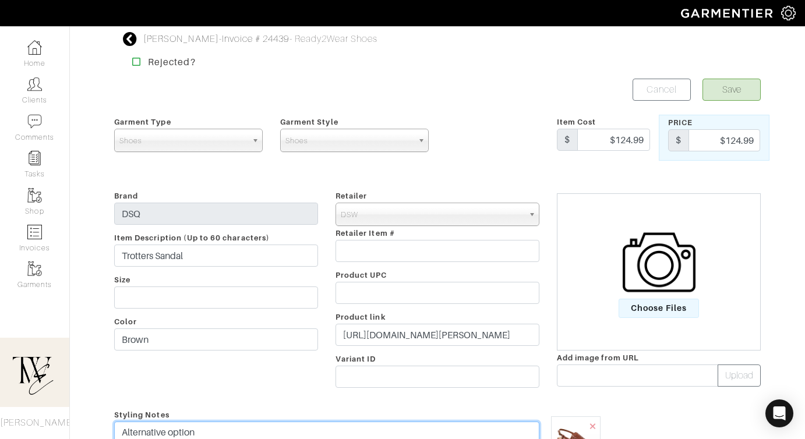
type textarea "Alternative option"
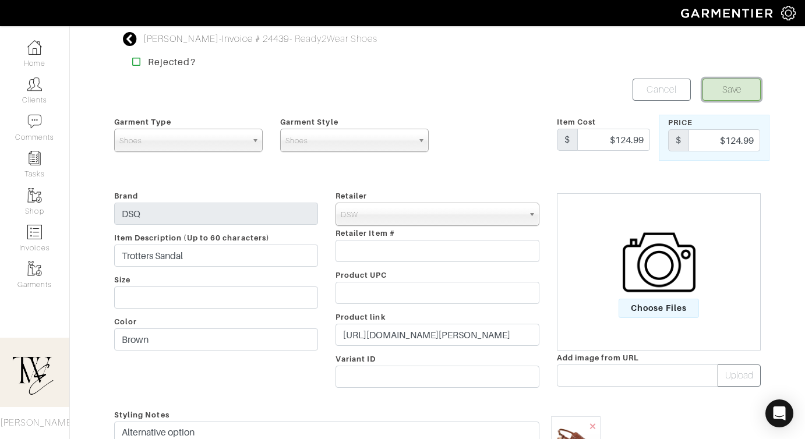
click at [727, 83] on button "Save" at bounding box center [732, 90] width 58 height 22
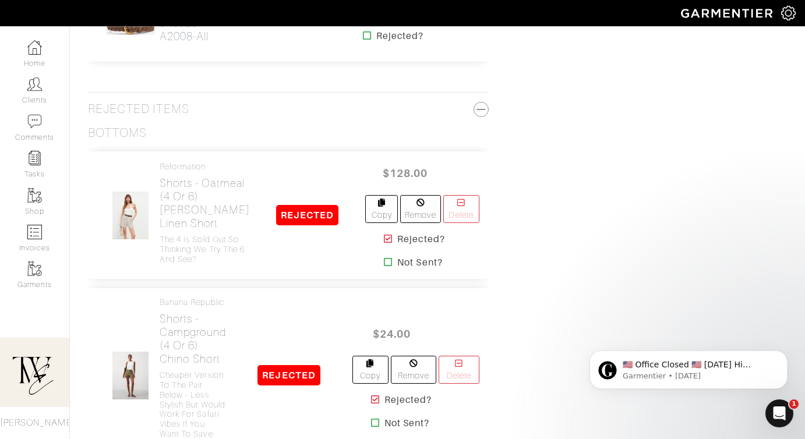
scroll to position [3249, 0]
